Goal: Task Accomplishment & Management: Use online tool/utility

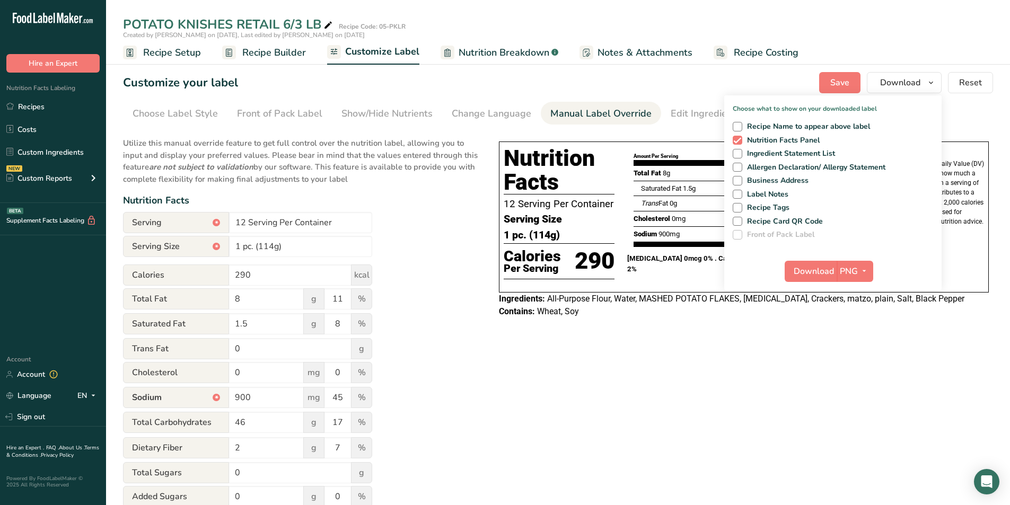
click at [423, 375] on div "Utilize this manual override feature to get full control over the nutrition lab…" at bounding box center [300, 396] width 355 height 531
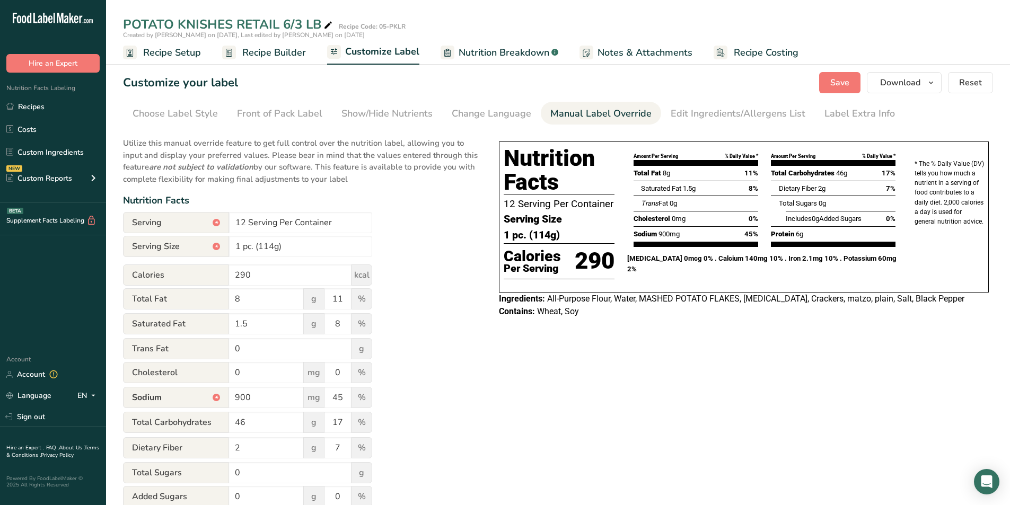
click at [266, 54] on span "Recipe Builder" at bounding box center [274, 53] width 64 height 14
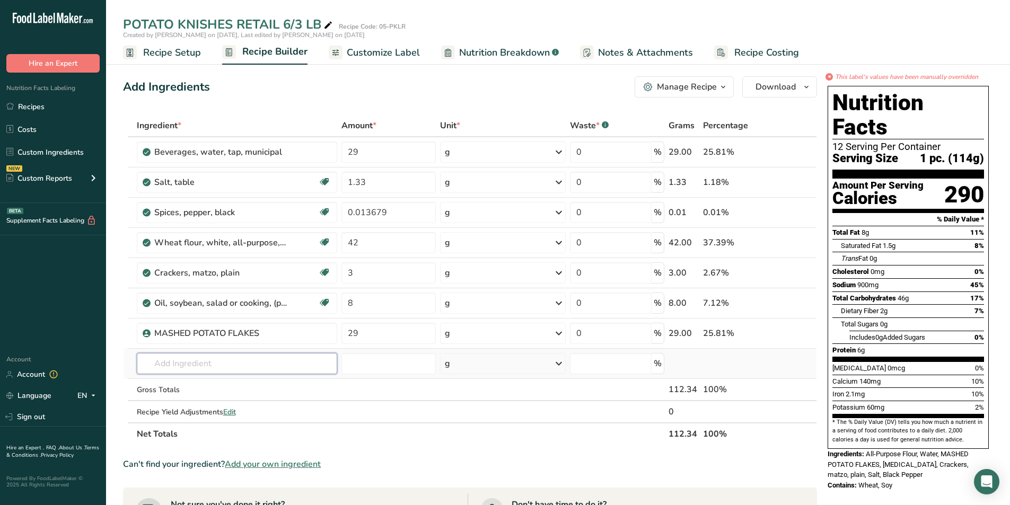
click at [156, 365] on input "text" at bounding box center [237, 363] width 201 height 21
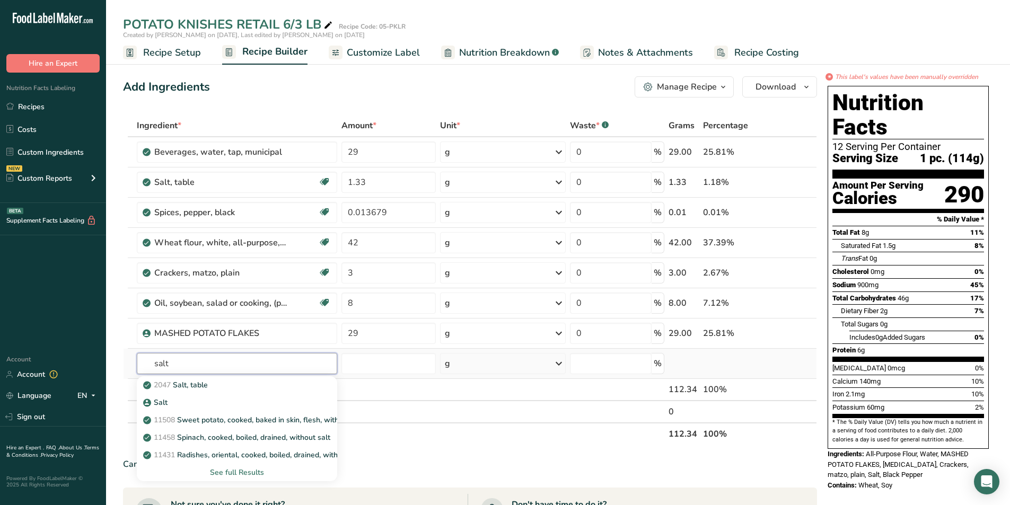
type input "salt"
click at [236, 470] on div "See full Results" at bounding box center [237, 472] width 184 height 11
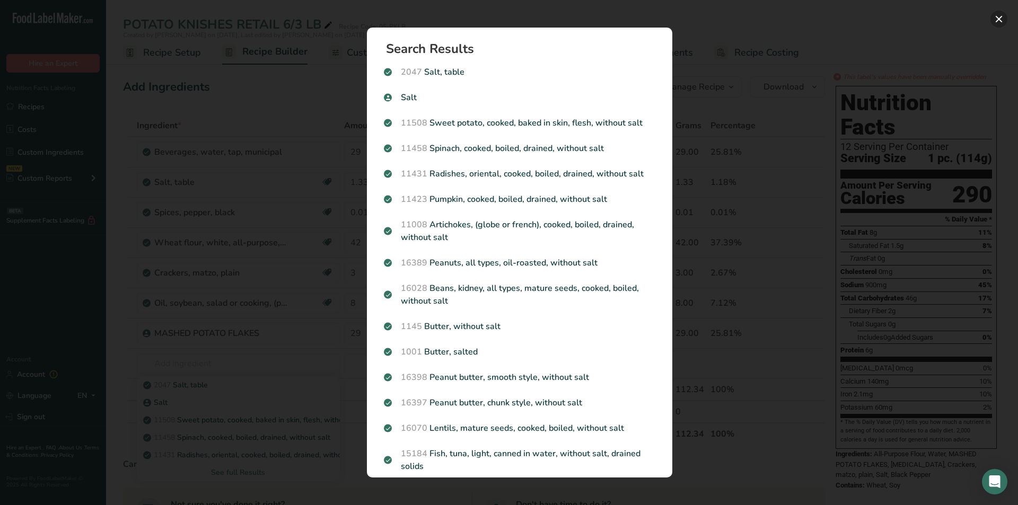
click at [1000, 17] on button "Search results modal" at bounding box center [998, 19] width 17 height 17
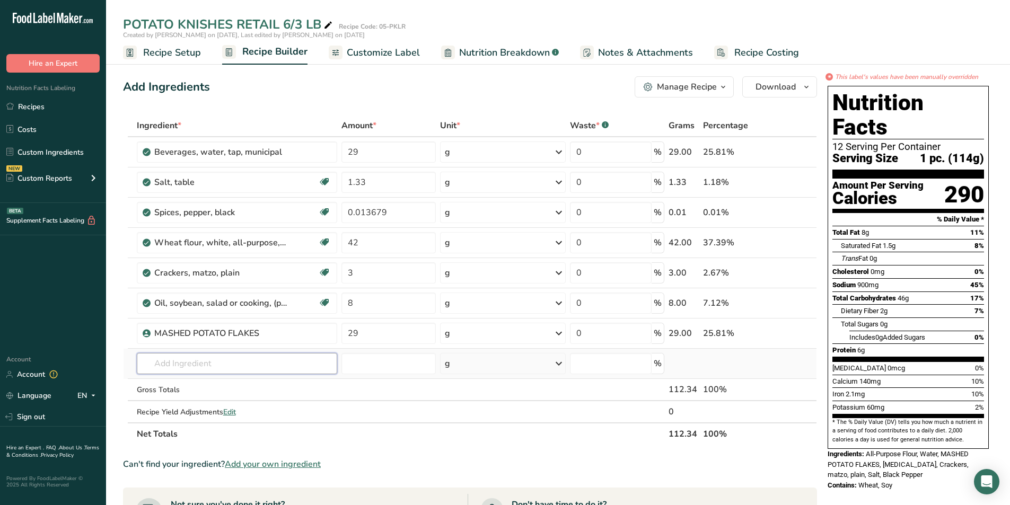
click at [173, 360] on input "text" at bounding box center [237, 363] width 201 height 21
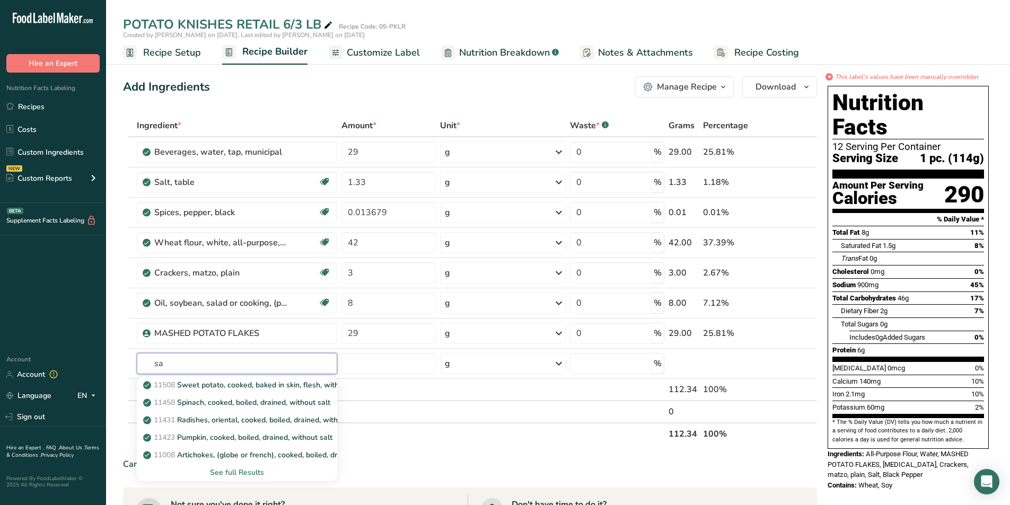
type input "s"
type input "salt"
click at [242, 473] on div "See full Results" at bounding box center [237, 472] width 184 height 11
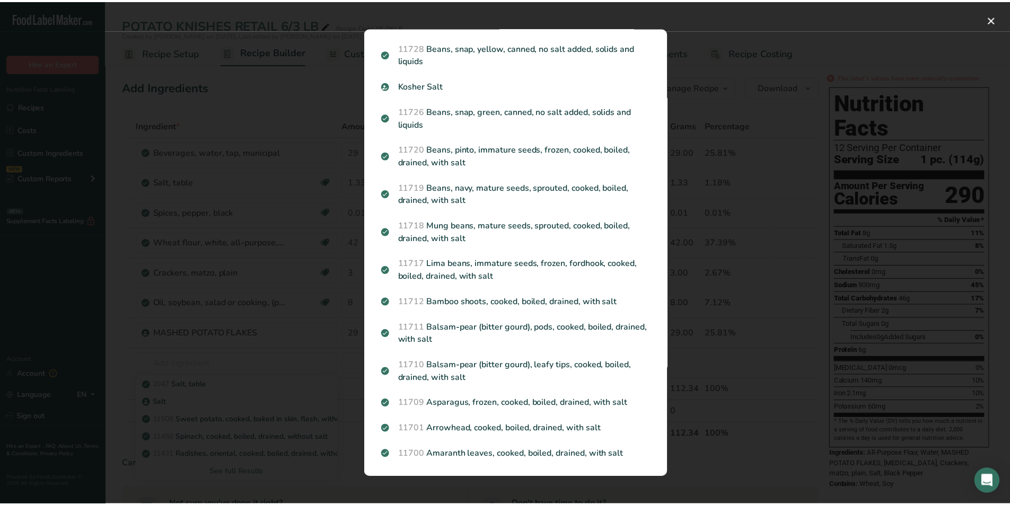
scroll to position [1030, 0]
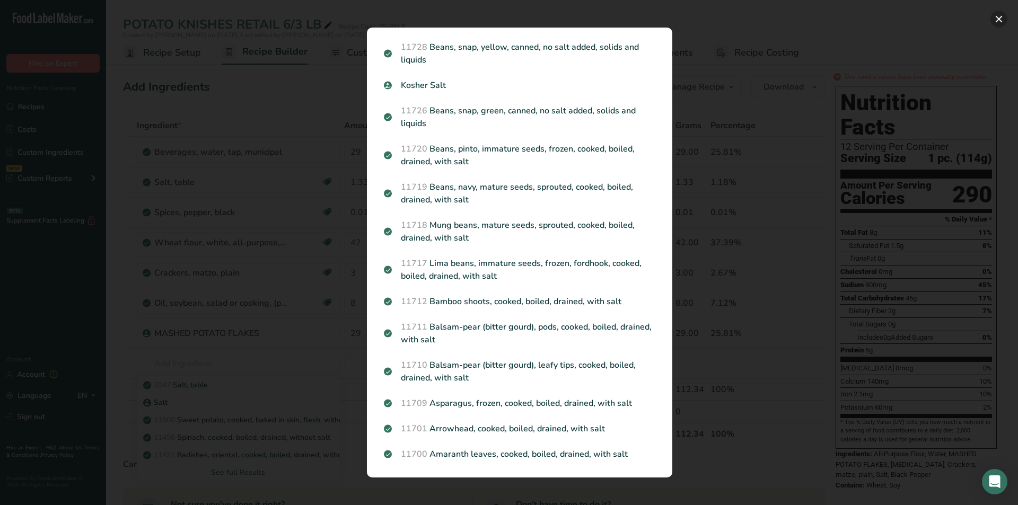
click at [1002, 16] on button "Search results modal" at bounding box center [998, 19] width 17 height 17
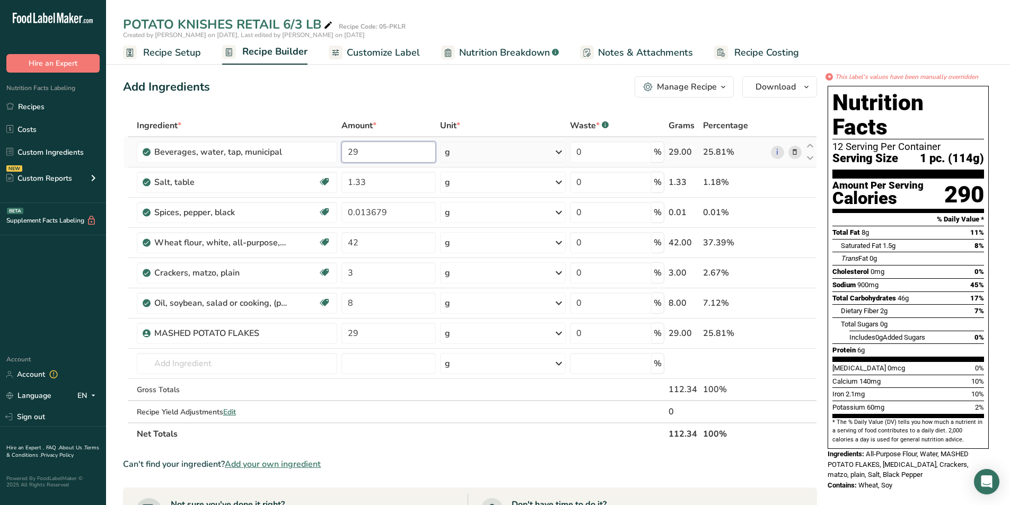
drag, startPoint x: 367, startPoint y: 151, endPoint x: 347, endPoint y: 150, distance: 20.2
click at [347, 150] on input "29" at bounding box center [388, 152] width 94 height 21
type input "33"
click at [381, 180] on div "Ingredient * Amount * Unit * Waste * .a-a{fill:#347362;}.b-a{fill:#fff;} Grams …" at bounding box center [470, 279] width 694 height 331
type input "1.330004"
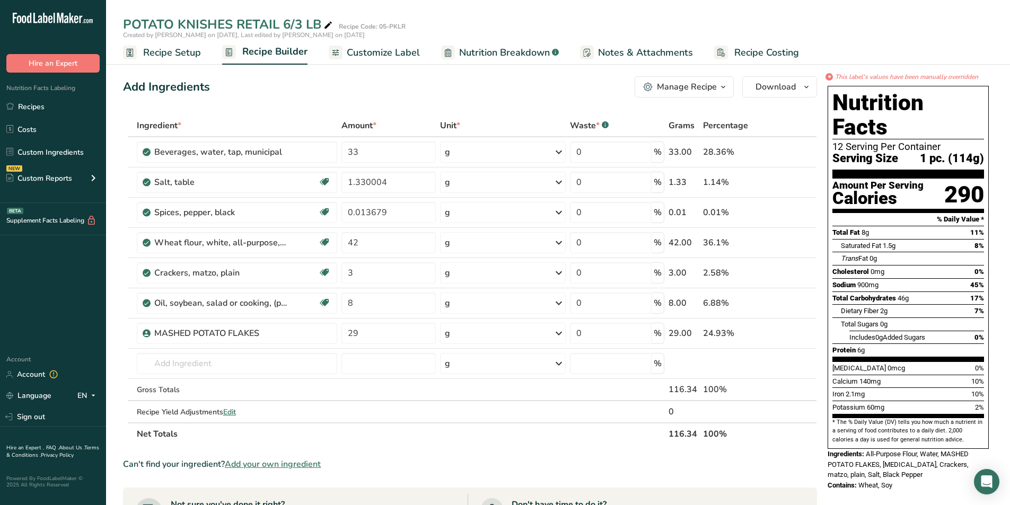
click at [392, 51] on span "Customize Label" at bounding box center [383, 53] width 73 height 14
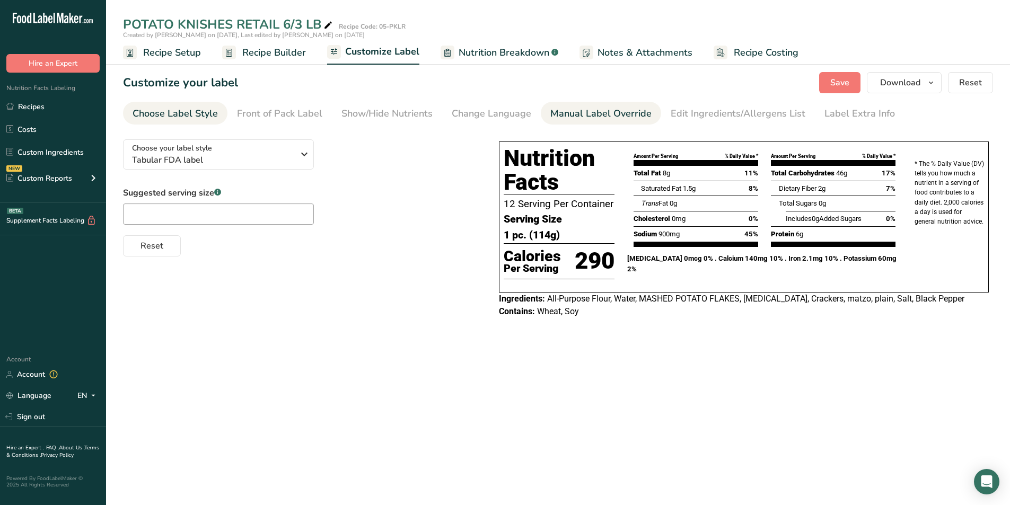
click at [568, 114] on div "Manual Label Override" at bounding box center [600, 114] width 101 height 14
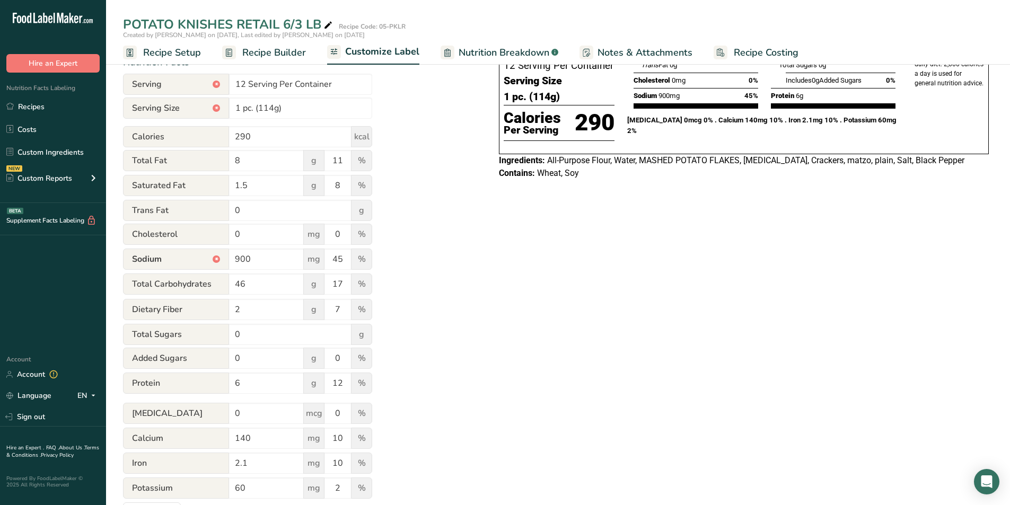
scroll to position [174, 0]
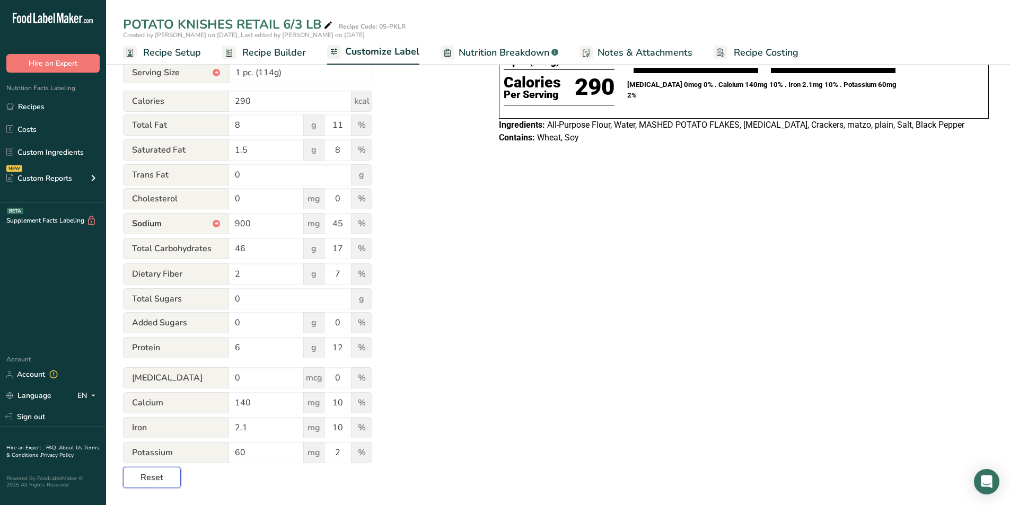
click at [154, 474] on span "Reset" at bounding box center [151, 477] width 23 height 13
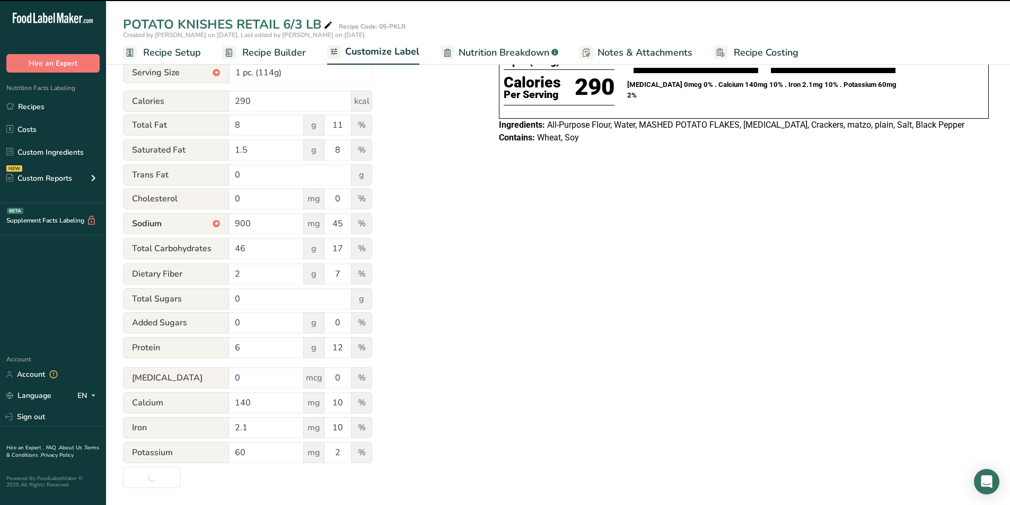
type input "1 Serving Per Container"
type input "116g"
type input "1030"
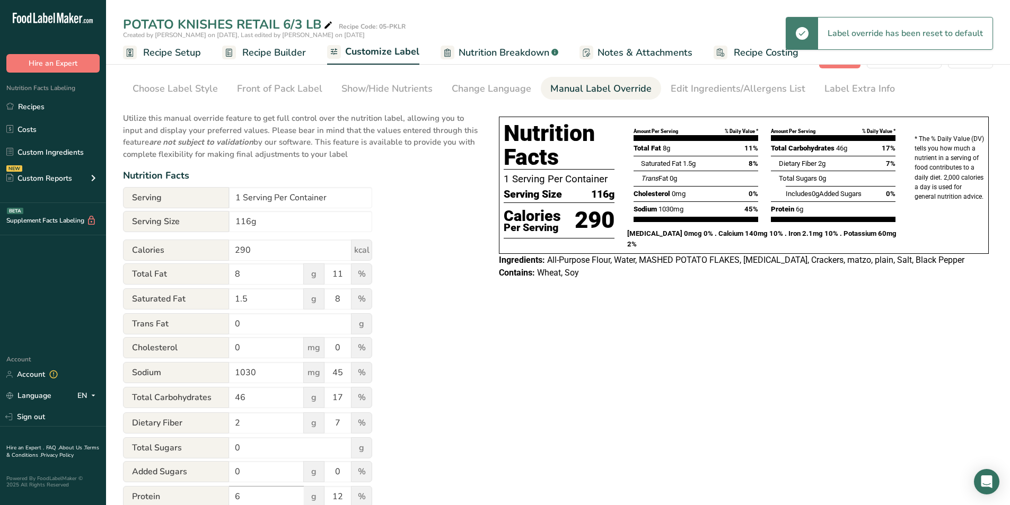
scroll to position [0, 0]
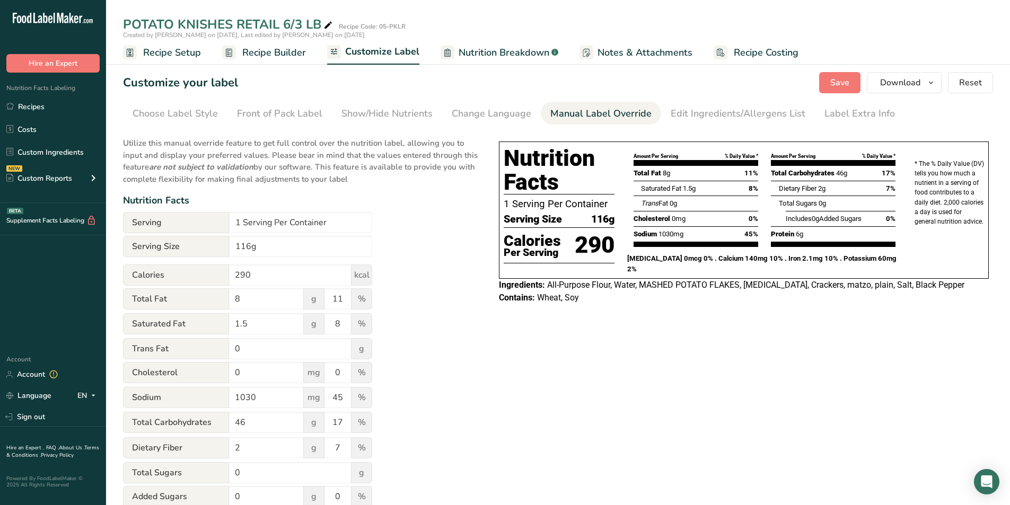
click at [481, 51] on span "Nutrition Breakdown" at bounding box center [504, 53] width 91 height 14
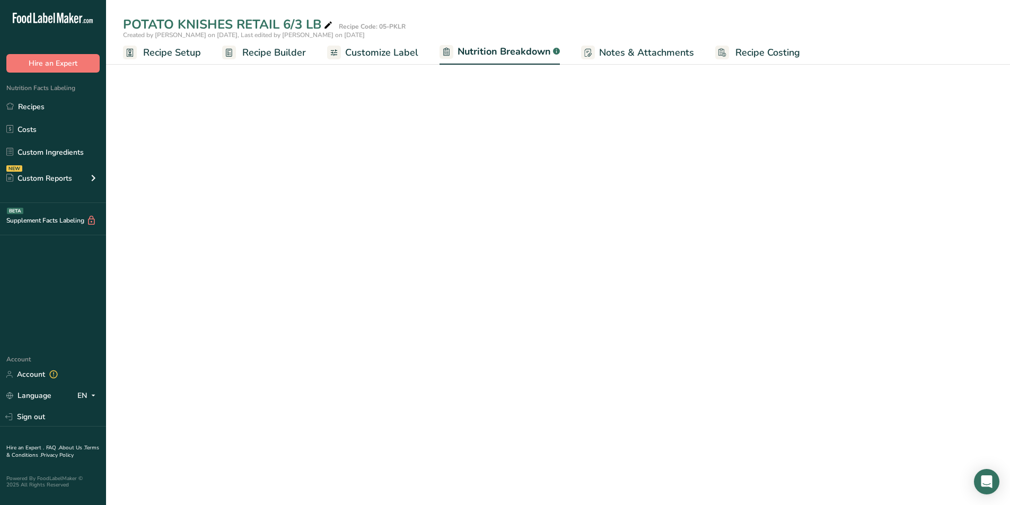
select select "Calories"
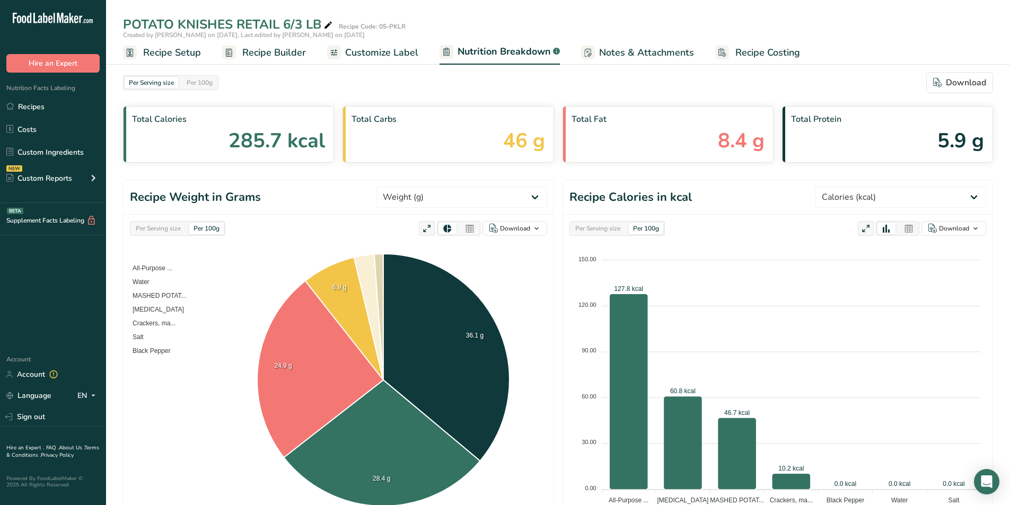
click at [279, 55] on span "Recipe Builder" at bounding box center [274, 53] width 64 height 14
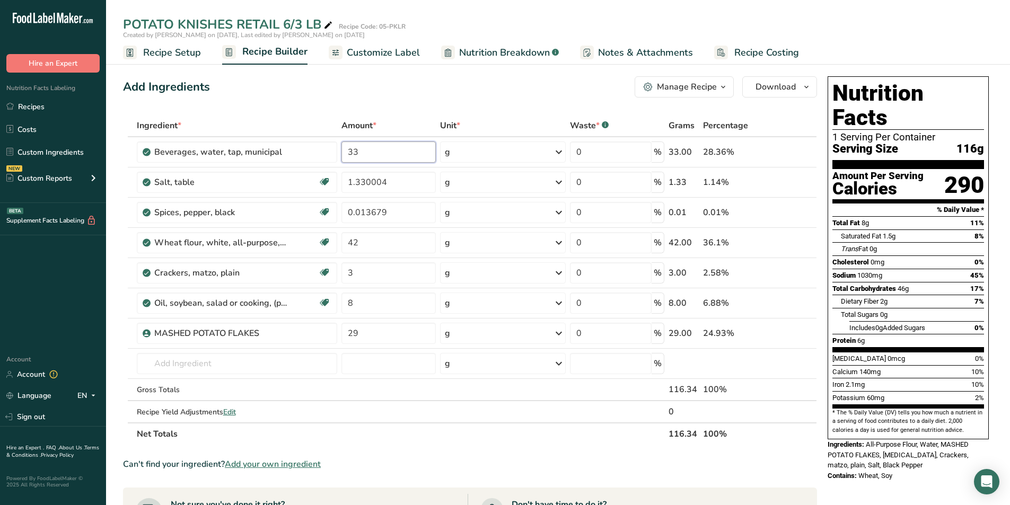
drag, startPoint x: 367, startPoint y: 151, endPoint x: 274, endPoint y: 125, distance: 96.3
click at [276, 126] on table "Ingredient * Amount * Unit * Waste * .a-a{fill:#347362;}.b-a{fill:#fff;} Grams …" at bounding box center [470, 279] width 694 height 331
type input "29"
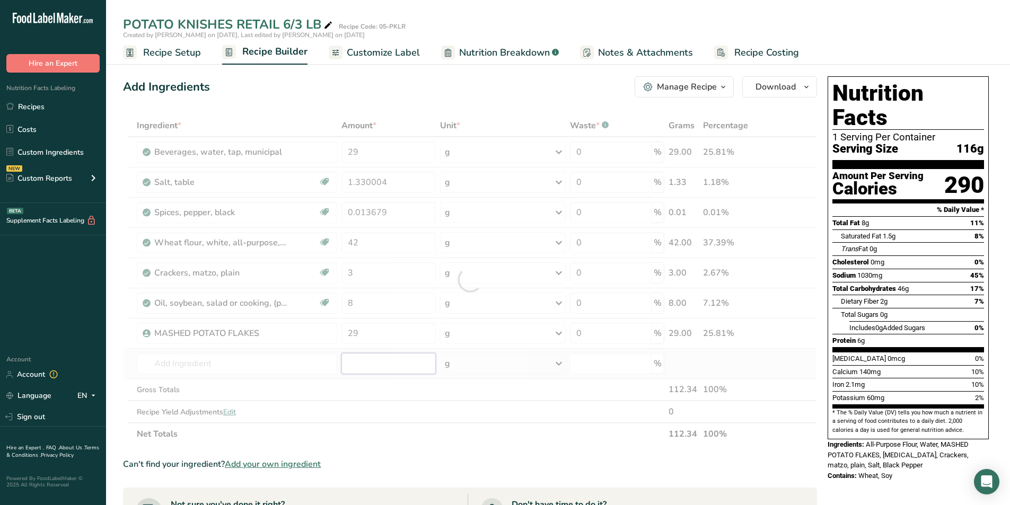
click at [353, 371] on div "Ingredient * Amount * Unit * Waste * .a-a{fill:#347362;}.b-a{fill:#fff;} Grams …" at bounding box center [470, 279] width 694 height 331
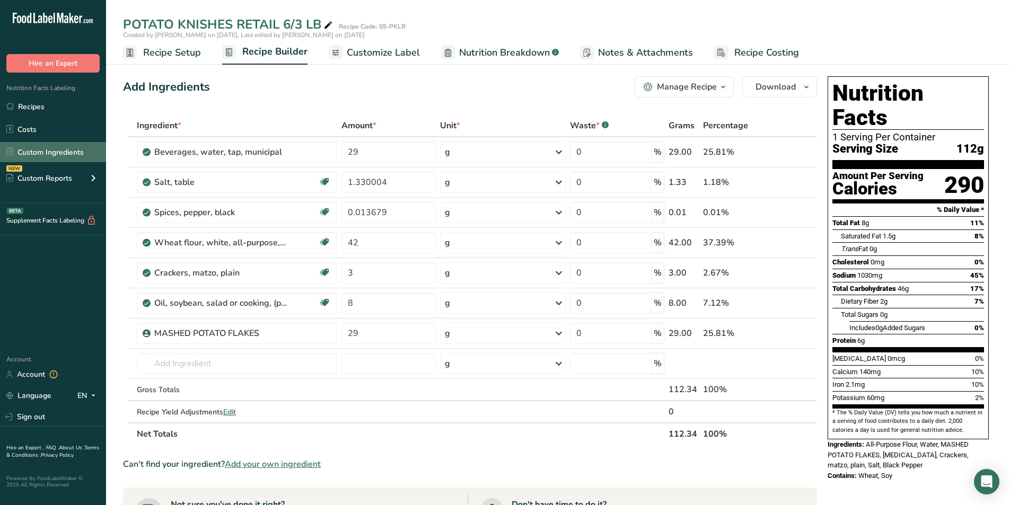
click at [27, 153] on link "Custom Ingredients" at bounding box center [53, 152] width 106 height 20
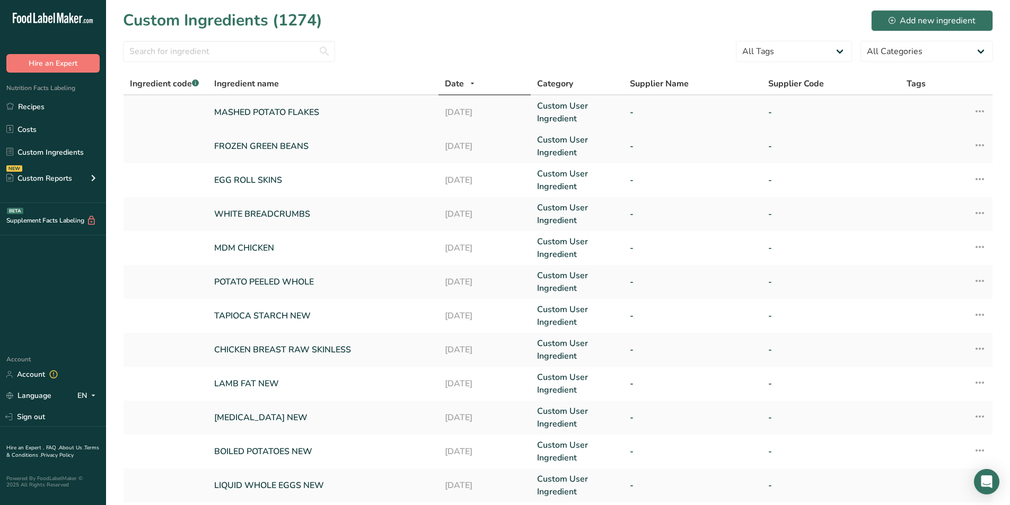
click at [296, 111] on link "MASHED POTATO FLAKES" at bounding box center [323, 112] width 218 height 13
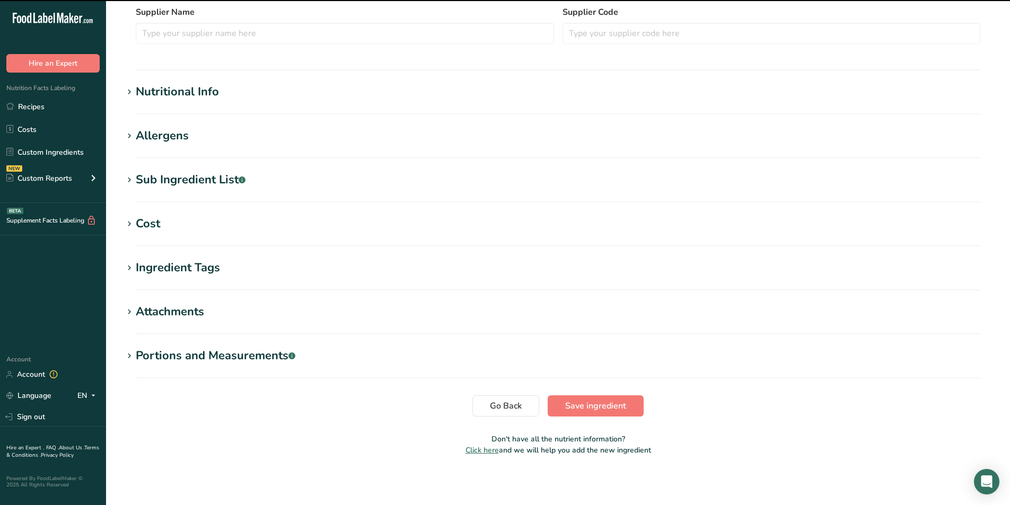
scroll to position [307, 0]
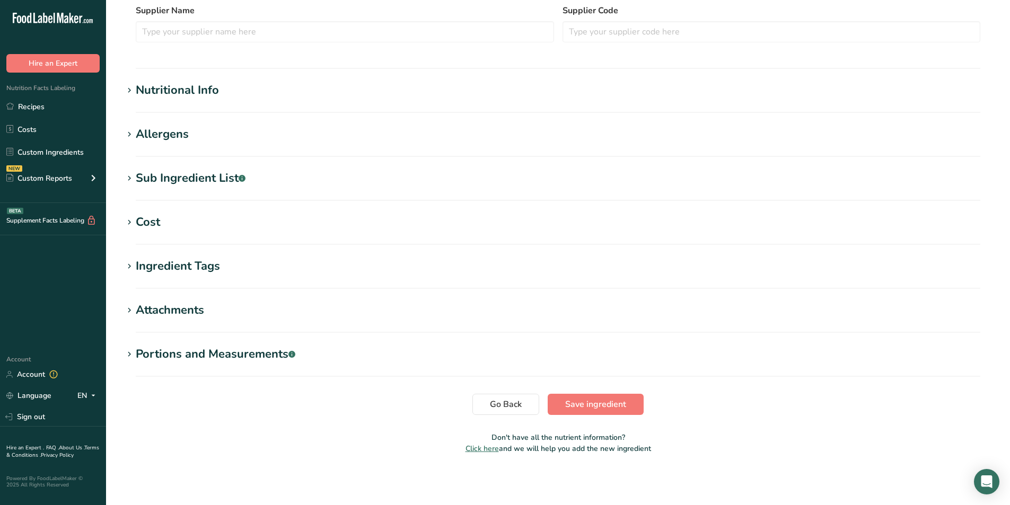
click at [129, 87] on icon at bounding box center [130, 90] width 10 height 15
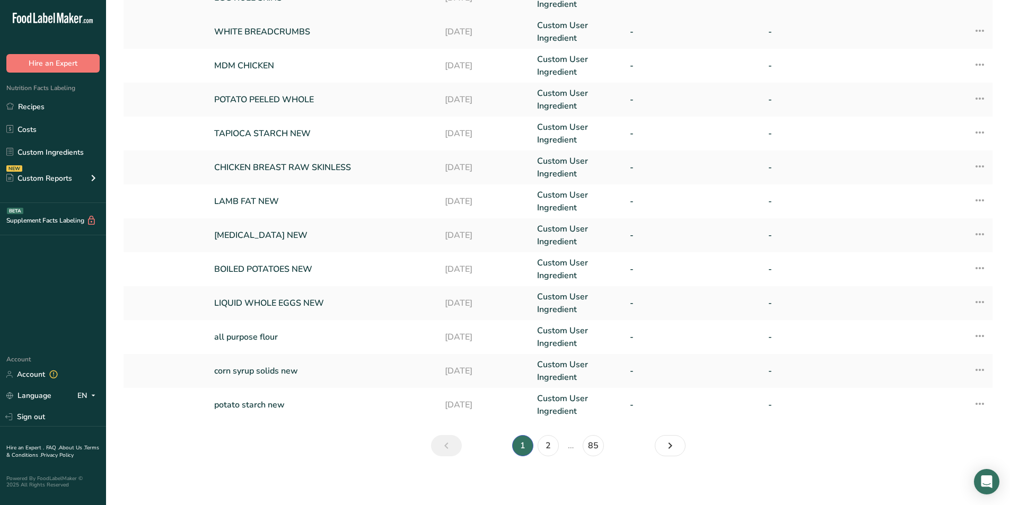
scroll to position [184, 0]
click at [551, 442] on link "2" at bounding box center [548, 443] width 21 height 21
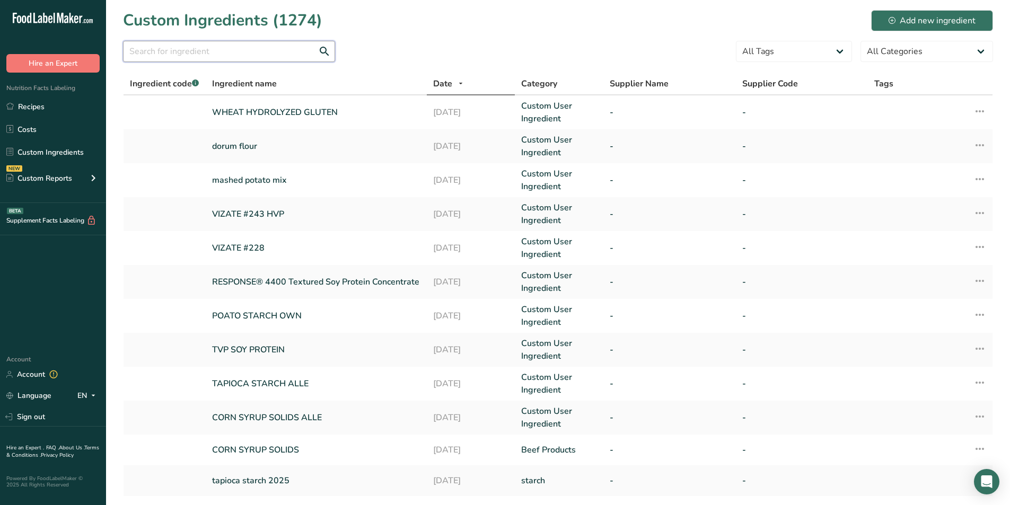
click at [146, 50] on input "text" at bounding box center [229, 51] width 212 height 21
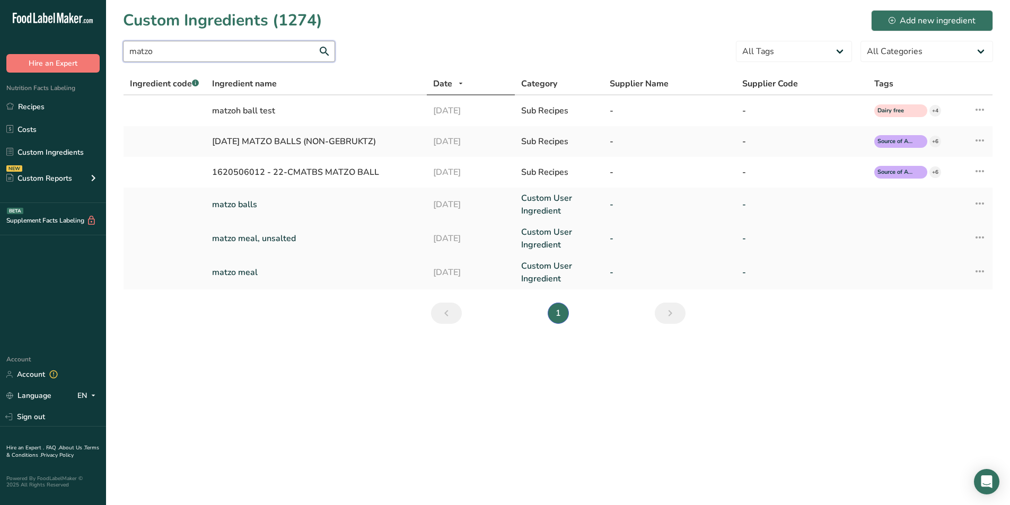
type input "matzo"
click at [244, 235] on link "matzo meal, unsalted" at bounding box center [316, 238] width 208 height 13
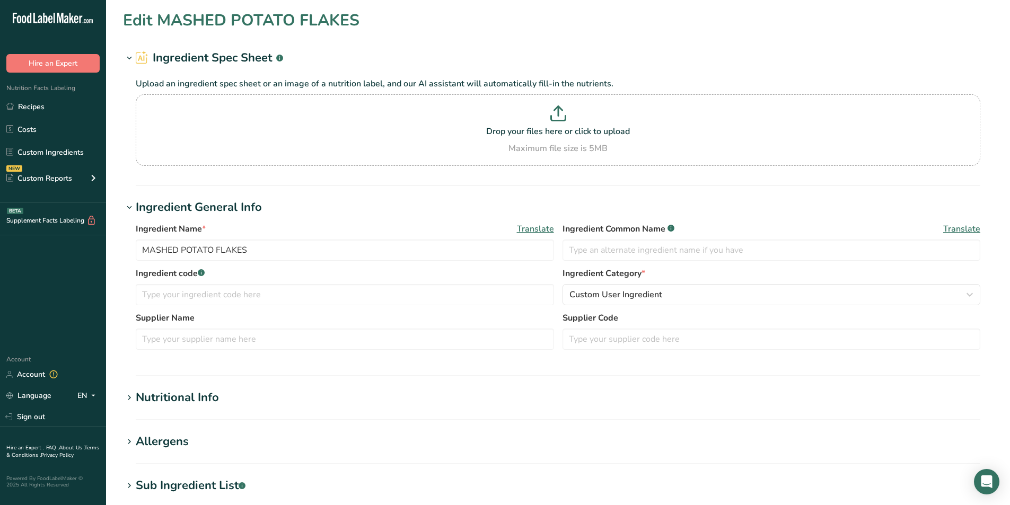
type input "matzo meal, unsalted"
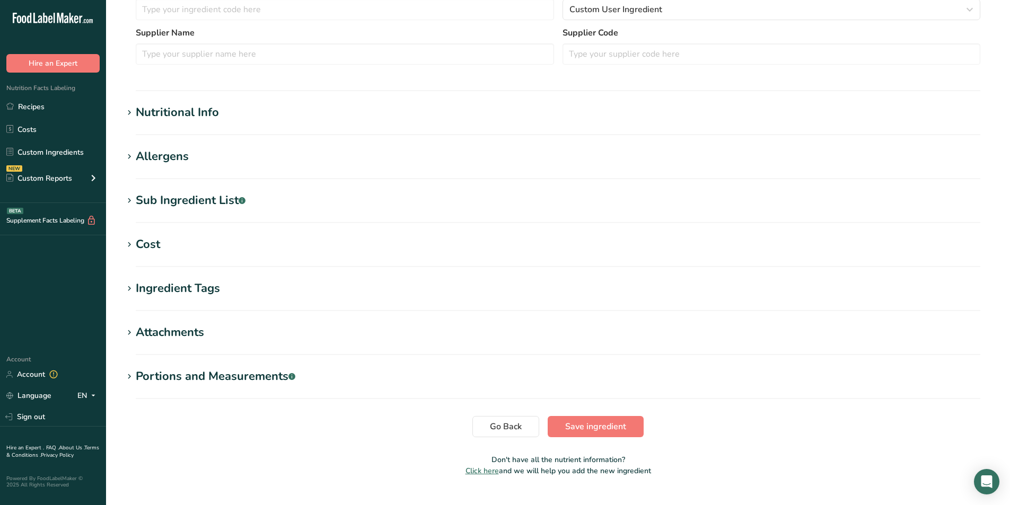
scroll to position [301, 0]
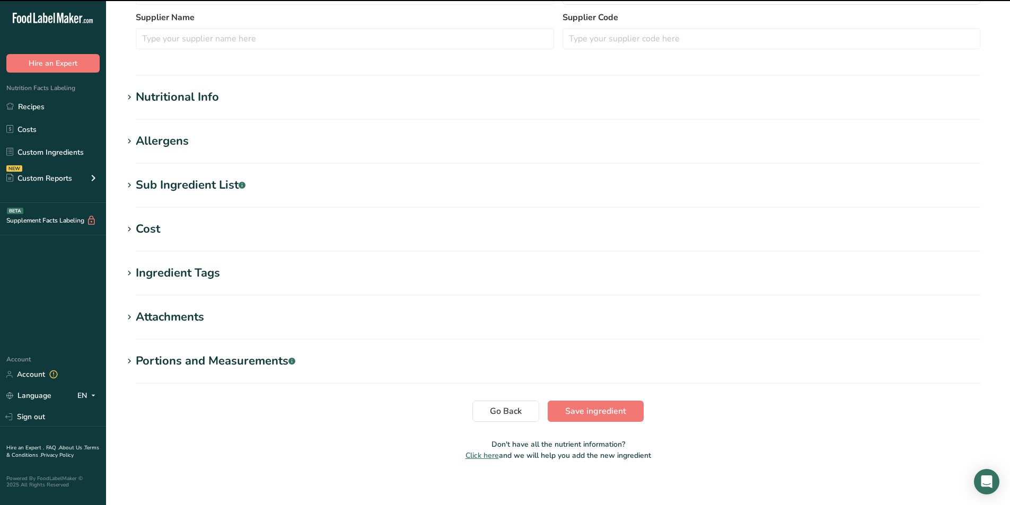
click at [133, 97] on icon at bounding box center [130, 97] width 10 height 15
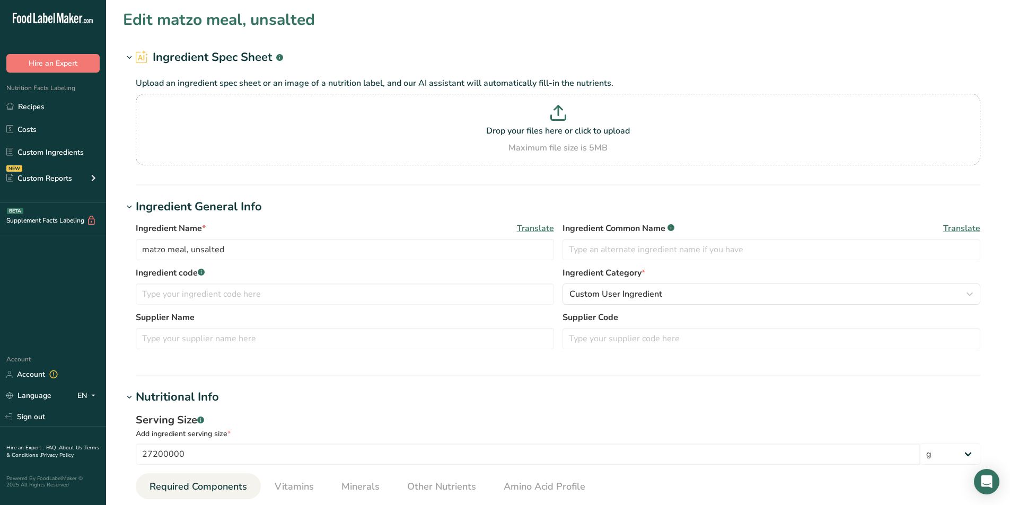
scroll to position [0, 0]
click at [36, 104] on link "Recipes" at bounding box center [53, 106] width 106 height 20
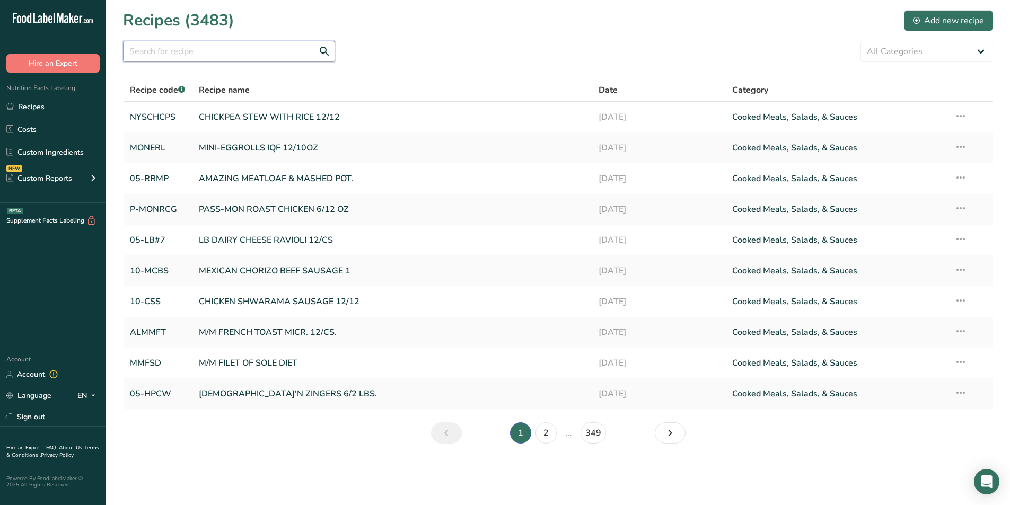
click at [235, 50] on input "text" at bounding box center [229, 51] width 212 height 21
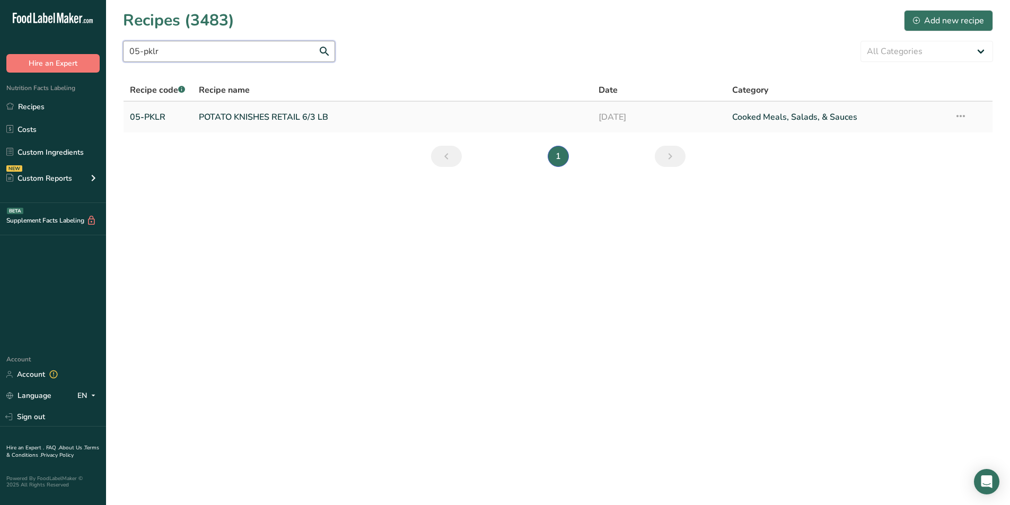
type input "05-pklr"
click at [246, 118] on link "POTATO KNISHES RETAIL 6/3 LB" at bounding box center [392, 117] width 387 height 22
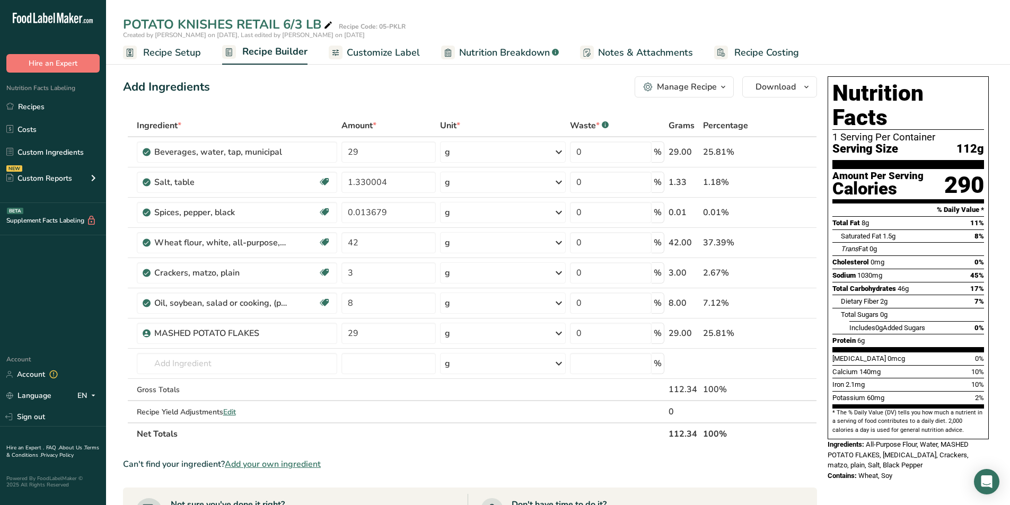
click at [358, 46] on span "Customize Label" at bounding box center [383, 53] width 73 height 14
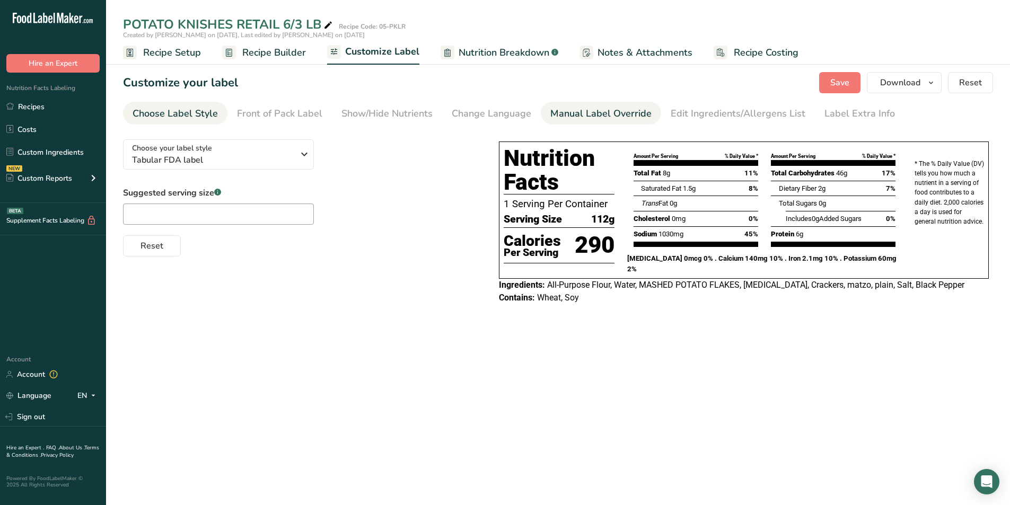
click at [570, 114] on div "Manual Label Override" at bounding box center [600, 114] width 101 height 14
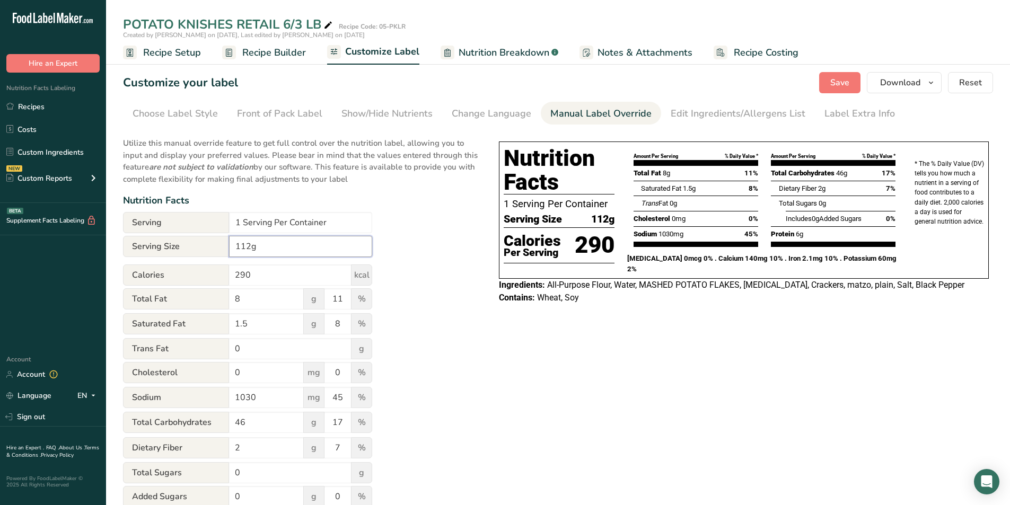
click at [233, 246] on input "112g" at bounding box center [300, 246] width 143 height 21
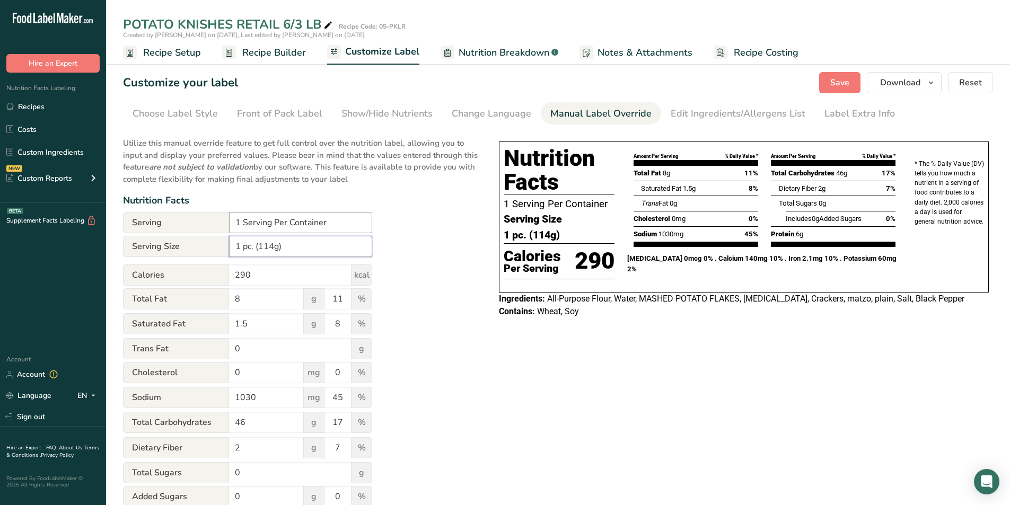
type input "1 pc. (114g)"
click at [240, 221] on input "1 Serving Per Container" at bounding box center [300, 222] width 143 height 21
type input "12 Serving Per Container"
drag, startPoint x: 253, startPoint y: 275, endPoint x: 227, endPoint y: 271, distance: 26.7
click at [227, 271] on div "Calories 290 kcal" at bounding box center [247, 275] width 249 height 21
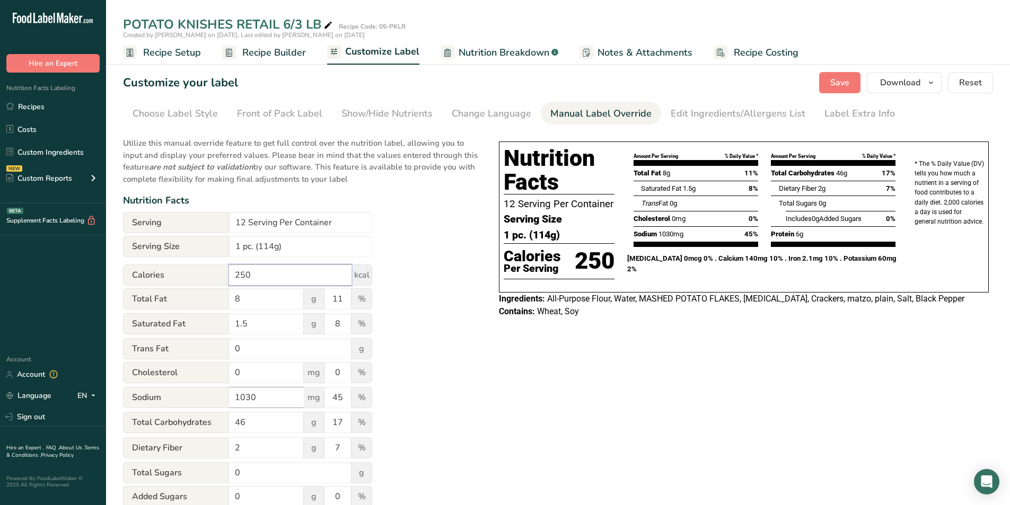
type input "250"
drag, startPoint x: 260, startPoint y: 397, endPoint x: 192, endPoint y: 393, distance: 67.4
click at [192, 393] on div "Sodium 1030 mg 45 %" at bounding box center [247, 398] width 249 height 22
type input "600"
click at [420, 379] on div "Utilize this manual override feature to get full control over the nutrition lab…" at bounding box center [300, 396] width 355 height 531
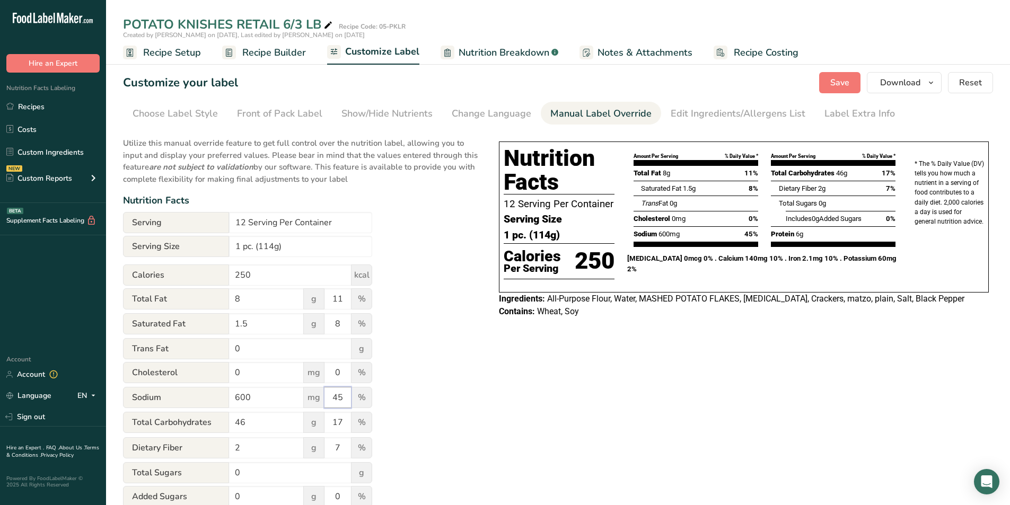
drag, startPoint x: 342, startPoint y: 398, endPoint x: 330, endPoint y: 397, distance: 12.7
click at [330, 397] on input "45" at bounding box center [337, 397] width 27 height 21
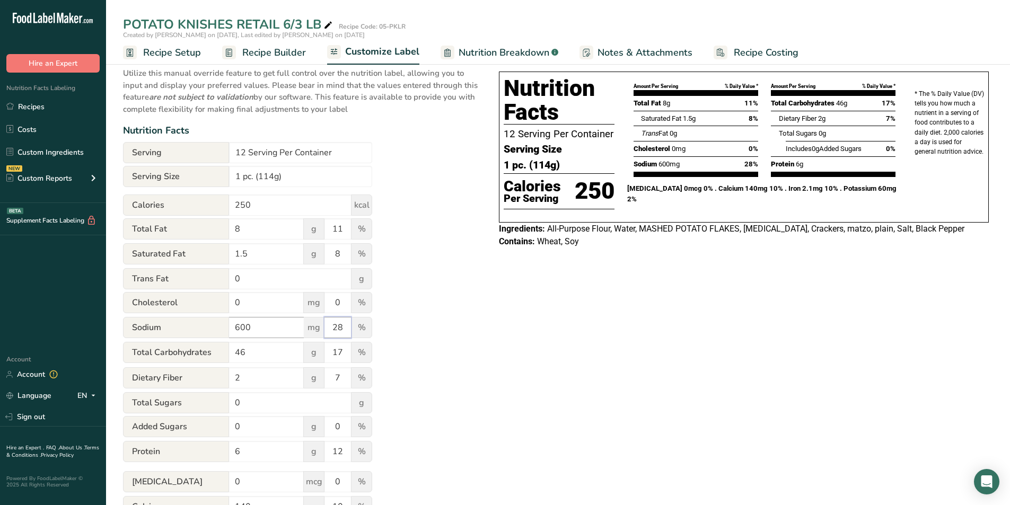
scroll to position [71, 0]
type input "28"
click at [253, 348] on input "46" at bounding box center [266, 351] width 75 height 21
type input "40"
click at [345, 353] on input "17" at bounding box center [337, 351] width 27 height 21
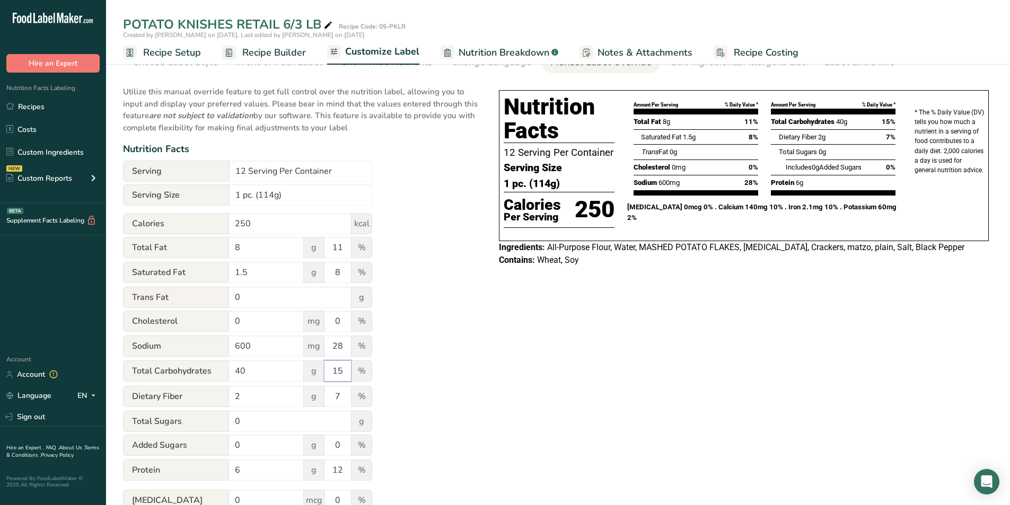
scroll to position [0, 0]
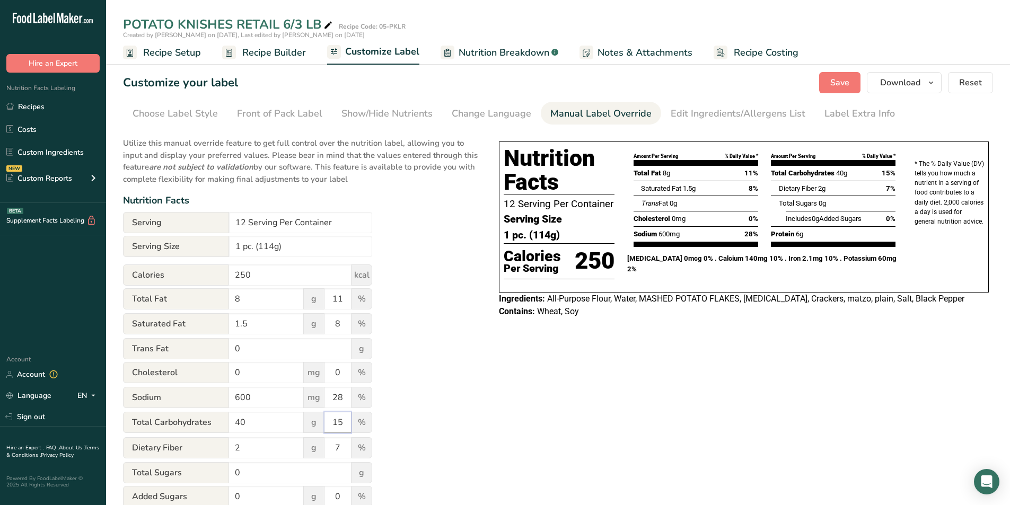
type input "15"
click at [847, 78] on span "Save" at bounding box center [839, 82] width 19 height 13
click at [919, 84] on span "Download" at bounding box center [900, 82] width 40 height 13
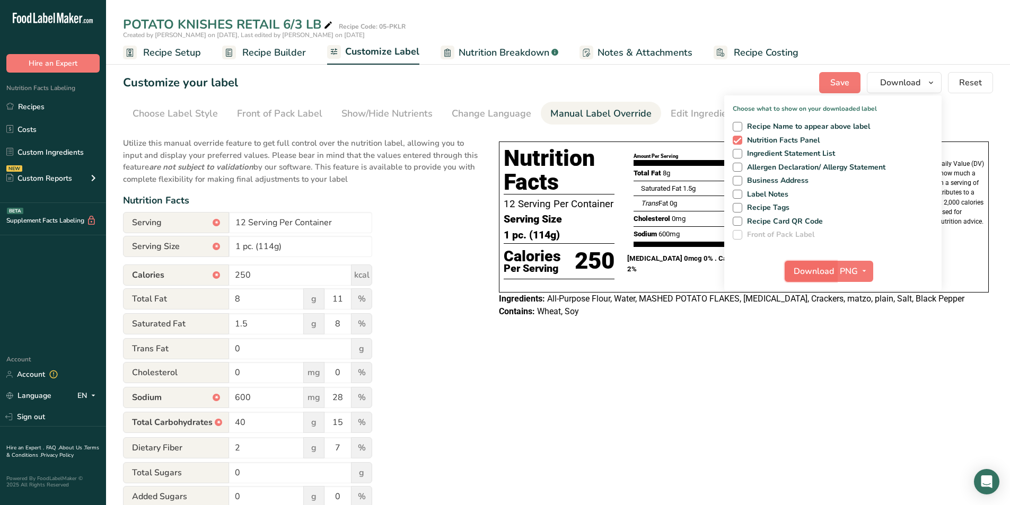
click at [831, 270] on span "Download" at bounding box center [814, 271] width 40 height 13
click at [484, 396] on div "Choose your label style Tabular FDA label USA (FDA) Standard FDA label Tabular …" at bounding box center [558, 396] width 870 height 531
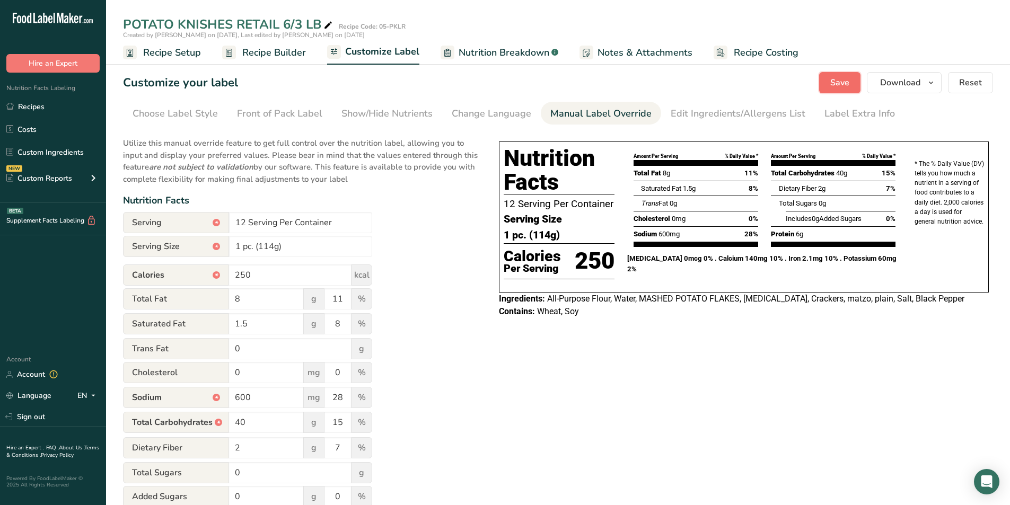
click at [833, 78] on span "Save" at bounding box center [839, 82] width 19 height 13
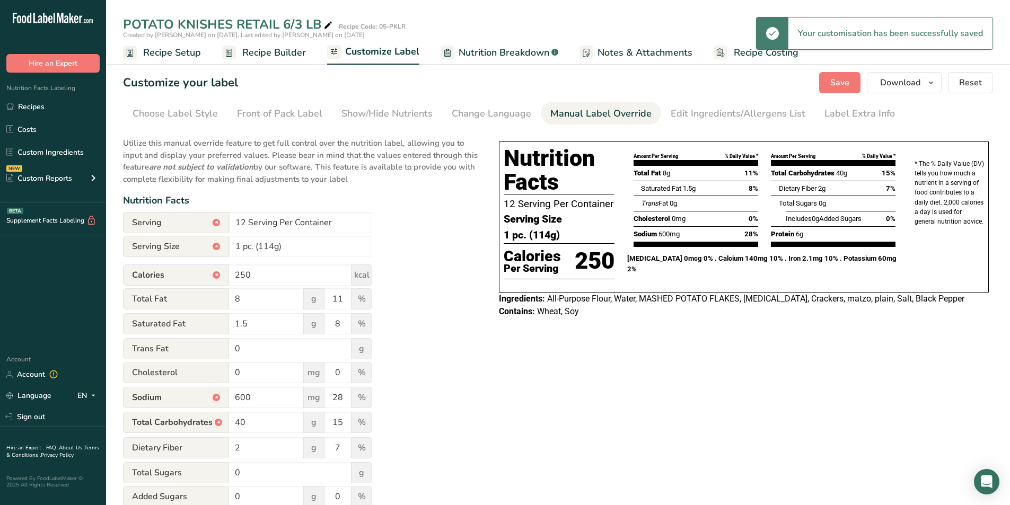
click at [269, 53] on span "Recipe Builder" at bounding box center [274, 53] width 64 height 14
